Goal: Information Seeking & Learning: Learn about a topic

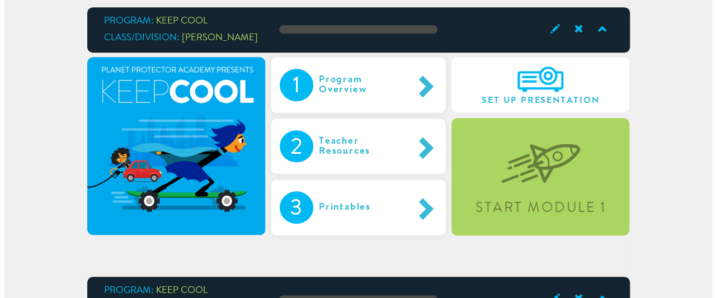
scroll to position [356, 0]
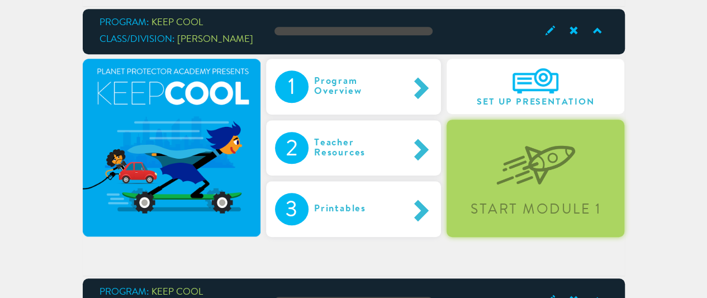
click at [510, 158] on img at bounding box center [535, 156] width 79 height 58
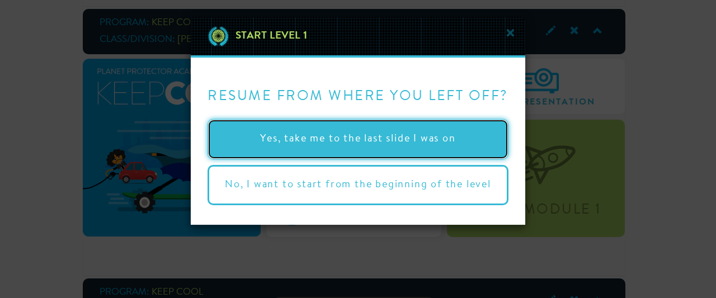
click at [422, 134] on button "Yes, take me to the last slide I was on" at bounding box center [357, 139] width 301 height 40
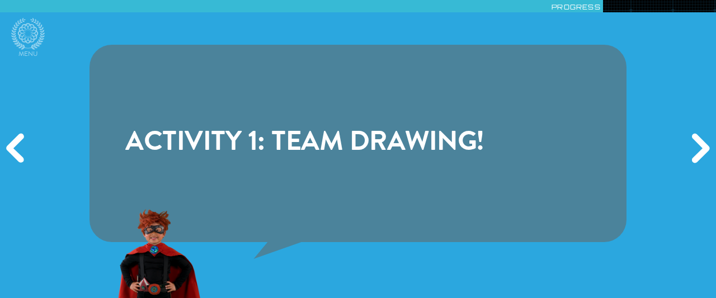
click at [12, 150] on div "Previous" at bounding box center [17, 149] width 34 height 89
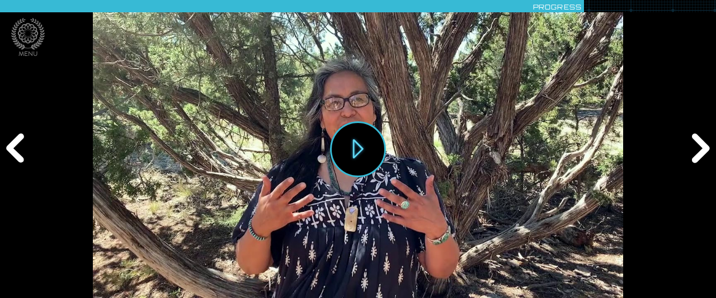
click at [693, 144] on div "Next" at bounding box center [699, 149] width 34 height 89
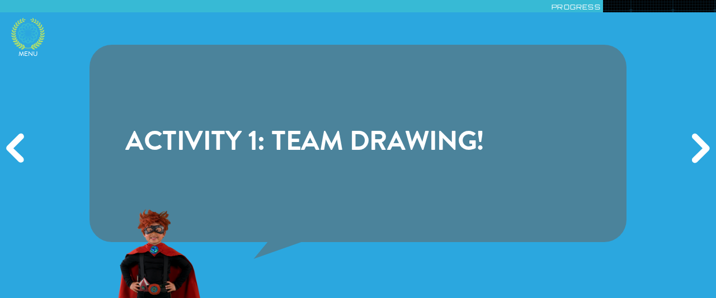
click at [26, 32] on icon at bounding box center [28, 34] width 34 height 32
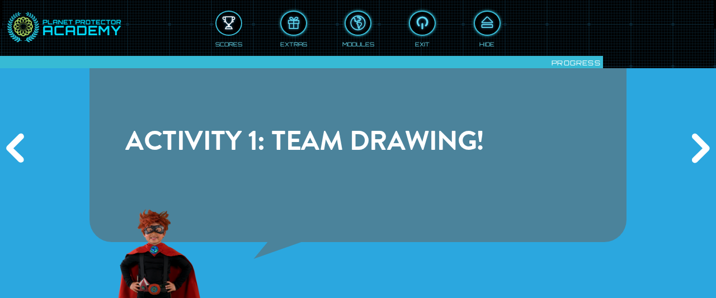
click at [223, 21] on div at bounding box center [228, 23] width 25 height 18
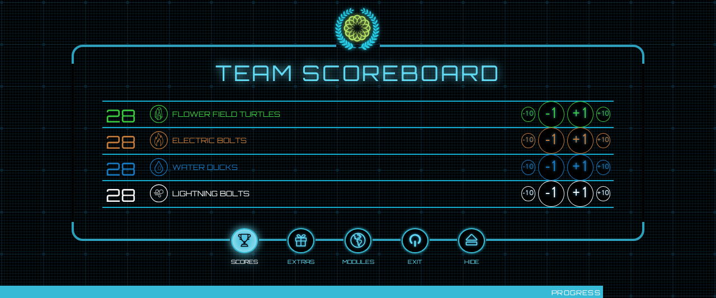
click at [577, 108] on div "+1" at bounding box center [580, 114] width 26 height 26
click at [580, 135] on div "+1" at bounding box center [580, 140] width 26 height 26
click at [578, 160] on div "+1" at bounding box center [580, 167] width 26 height 26
click at [579, 191] on div "+1" at bounding box center [580, 194] width 26 height 26
click at [576, 111] on div "+1" at bounding box center [580, 114] width 26 height 26
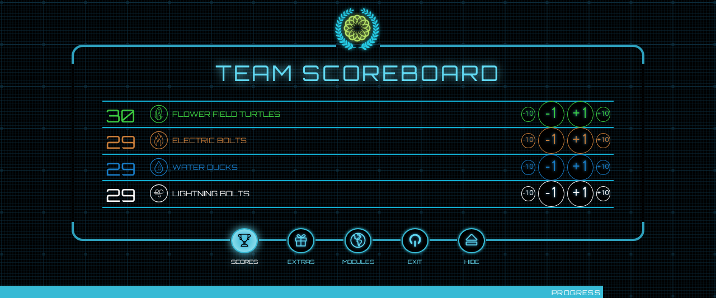
click at [579, 136] on div "+1" at bounding box center [580, 140] width 26 height 26
click at [578, 164] on div "+1" at bounding box center [580, 167] width 26 height 26
click at [579, 193] on div "+1" at bounding box center [580, 194] width 26 height 26
click at [472, 240] on div at bounding box center [471, 240] width 25 height 18
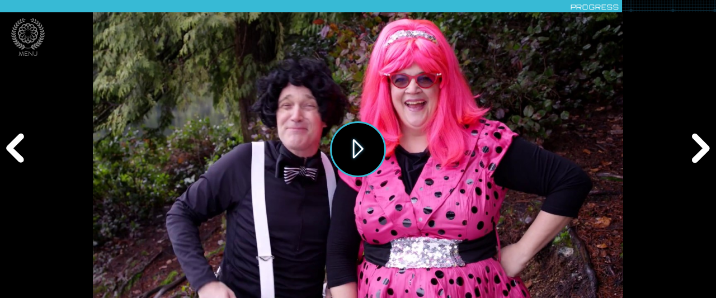
click at [354, 146] on button "Play" at bounding box center [358, 149] width 56 height 56
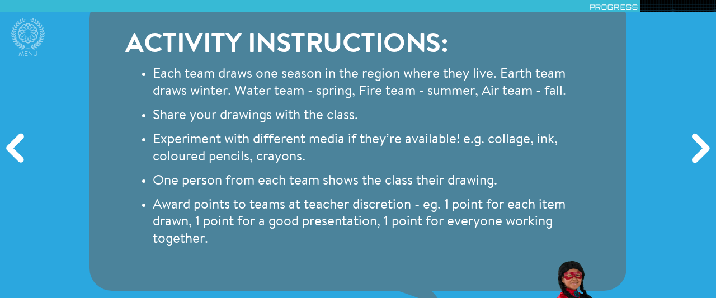
click at [696, 149] on div "Next" at bounding box center [699, 149] width 34 height 89
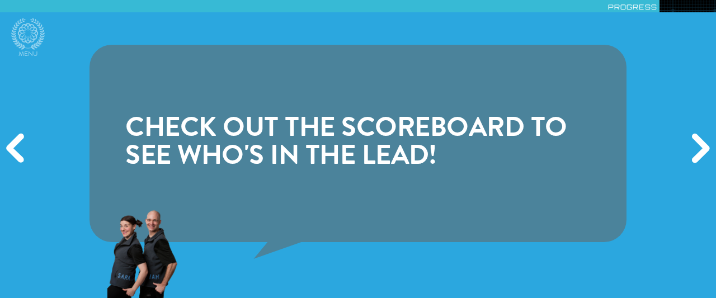
click at [17, 157] on div "Previous" at bounding box center [17, 149] width 34 height 89
